Goal: Information Seeking & Learning: Learn about a topic

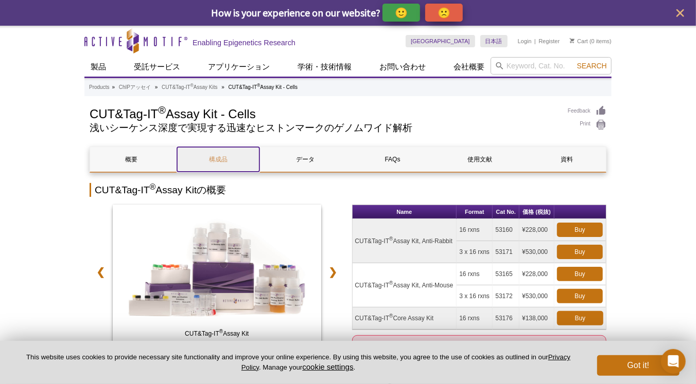
click at [234, 163] on link "構成品" at bounding box center [218, 159] width 82 height 25
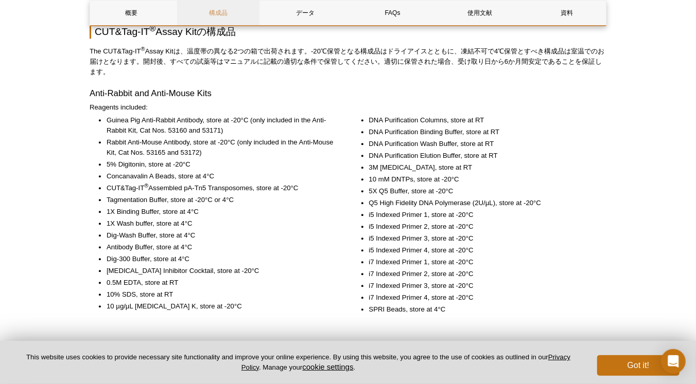
scroll to position [1331, 0]
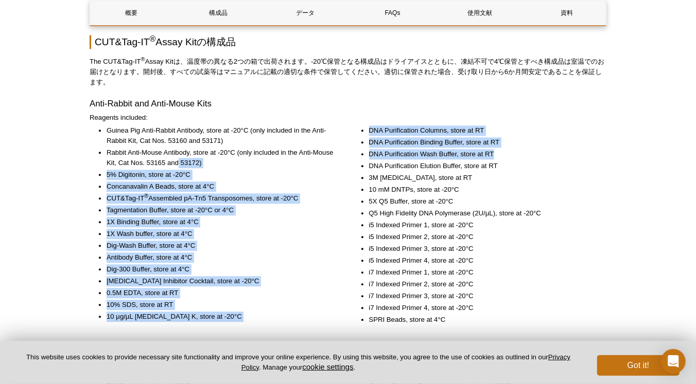
drag, startPoint x: 494, startPoint y: 151, endPoint x: 180, endPoint y: 157, distance: 314.5
click at [180, 157] on div "Guinea Pig Anti-Rabbit Antibody, store at -20°C (only included in the Anti-Rabb…" at bounding box center [348, 235] width 517 height 218
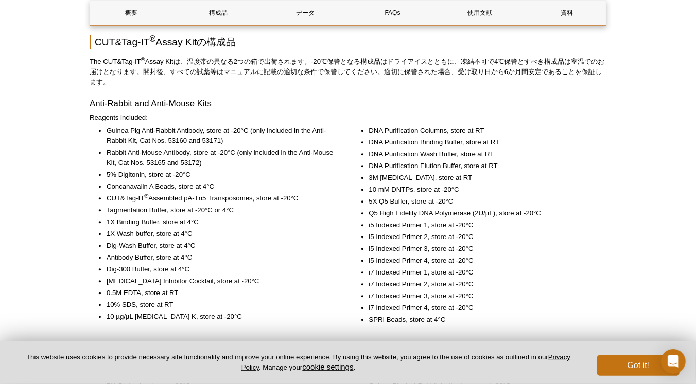
click at [177, 157] on li "Rabbit Anti-Mouse Antibody, store at -20°C (only included in the Anti-Mouse Kit…" at bounding box center [220, 158] width 227 height 21
click at [144, 150] on li "Rabbit Anti-Mouse Antibody, store at -20°C (only included in the Anti-Mouse Kit…" at bounding box center [220, 158] width 227 height 21
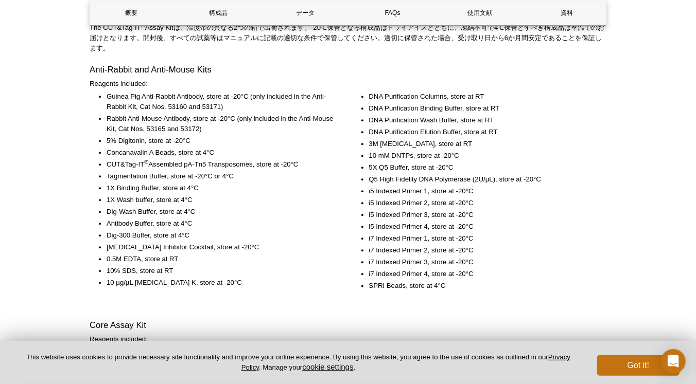
scroll to position [1348, 0]
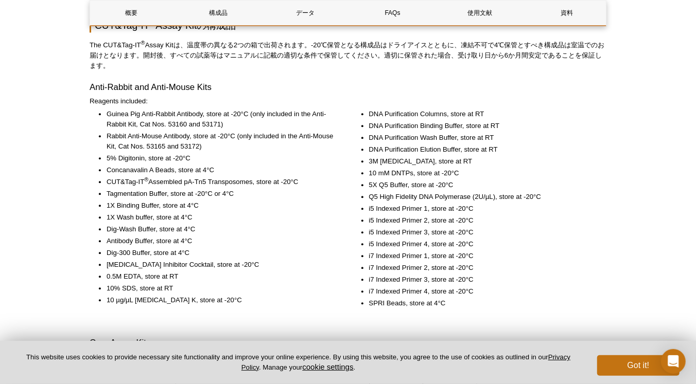
click at [200, 131] on li "Rabbit Anti-Mouse Antibody, store at -20°C (only included in the Anti-Mouse Kit…" at bounding box center [220, 141] width 227 height 21
click at [145, 141] on li "Rabbit Anti-Mouse Antibody, store at -20°C (only included in the Anti-Mouse Kit…" at bounding box center [220, 141] width 227 height 21
click at [221, 134] on li "Rabbit Anti-Mouse Antibody, store at -20°C (only included in the Anti-Mouse Kit…" at bounding box center [220, 141] width 227 height 21
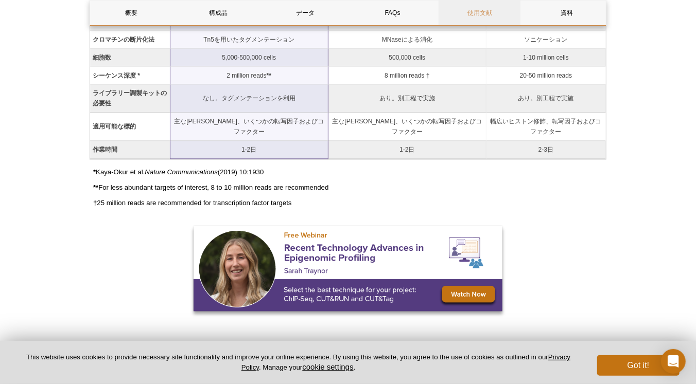
scroll to position [987, 0]
